Goal: Information Seeking & Learning: Learn about a topic

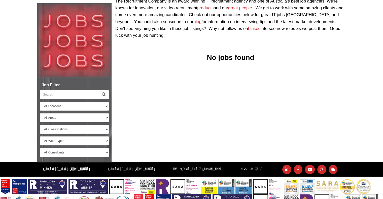
scroll to position [39, 0]
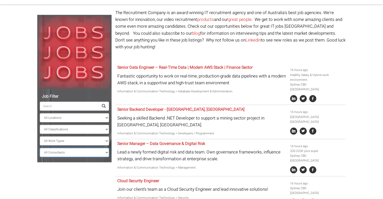
click at [95, 151] on select "All Consultants [PERSON_NAME] - , Infrastructure, Cloud & DevOps, Contract [PER…" at bounding box center [74, 152] width 69 height 9
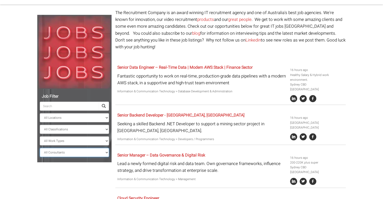
select select "[PERSON_NAME]"
click at [40, 148] on select "All Consultants [PERSON_NAME] - , Infrastructure, Cloud & DevOps, Contract [PER…" at bounding box center [74, 152] width 69 height 9
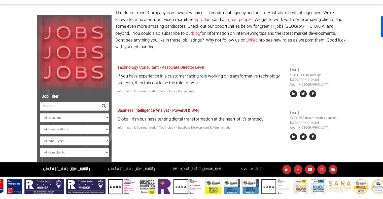
click at [160, 107] on link "Business Intelligence Analyst - PowerBI & SAP" at bounding box center [157, 110] width 81 height 6
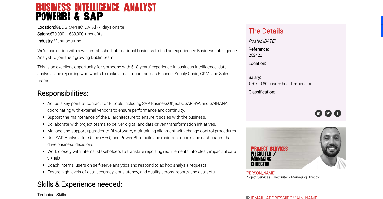
scroll to position [35, 0]
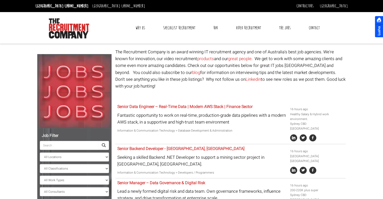
scroll to position [101, 0]
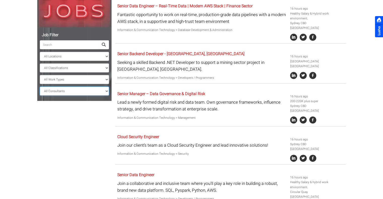
click at [73, 95] on select "All Consultants [PERSON_NAME] - , Infrastructure, Cloud & DevOps, Contract [PER…" at bounding box center [74, 91] width 69 height 9
select select "[PERSON_NAME]"
click at [40, 87] on select "All Consultants [PERSON_NAME] - , Infrastructure, Cloud & DevOps, Contract [PER…" at bounding box center [74, 91] width 69 height 9
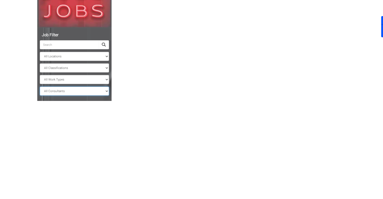
scroll to position [39, 0]
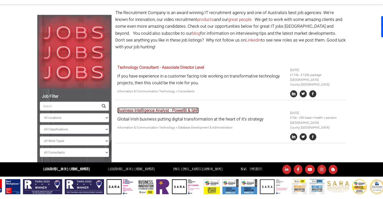
click at [160, 107] on link "Business Intelligence Analyst - PowerBI & SAP" at bounding box center [157, 110] width 81 height 6
